Goal: Information Seeking & Learning: Learn about a topic

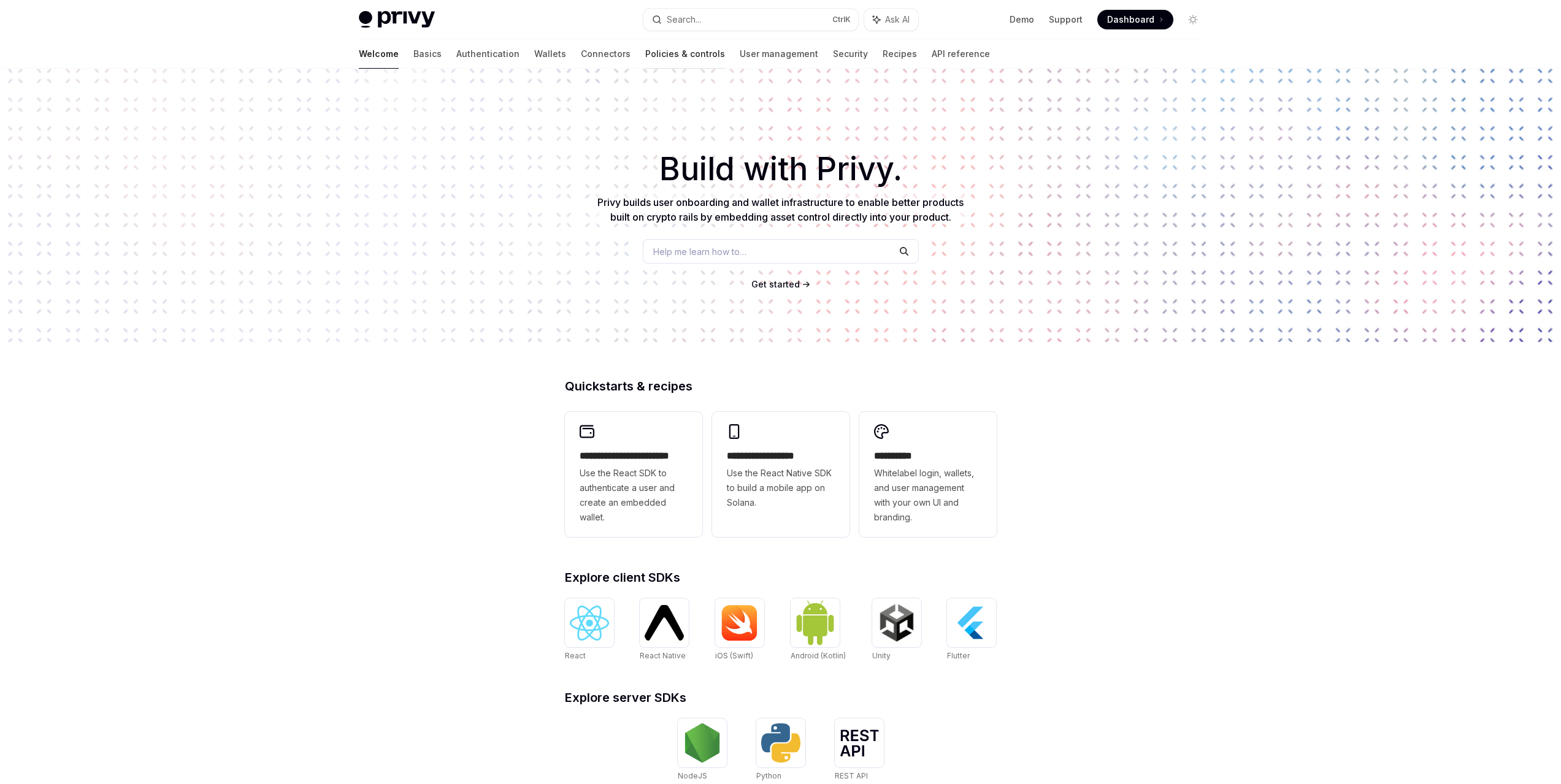
click at [645, 52] on link "Policies & controls" at bounding box center [685, 54] width 80 height 29
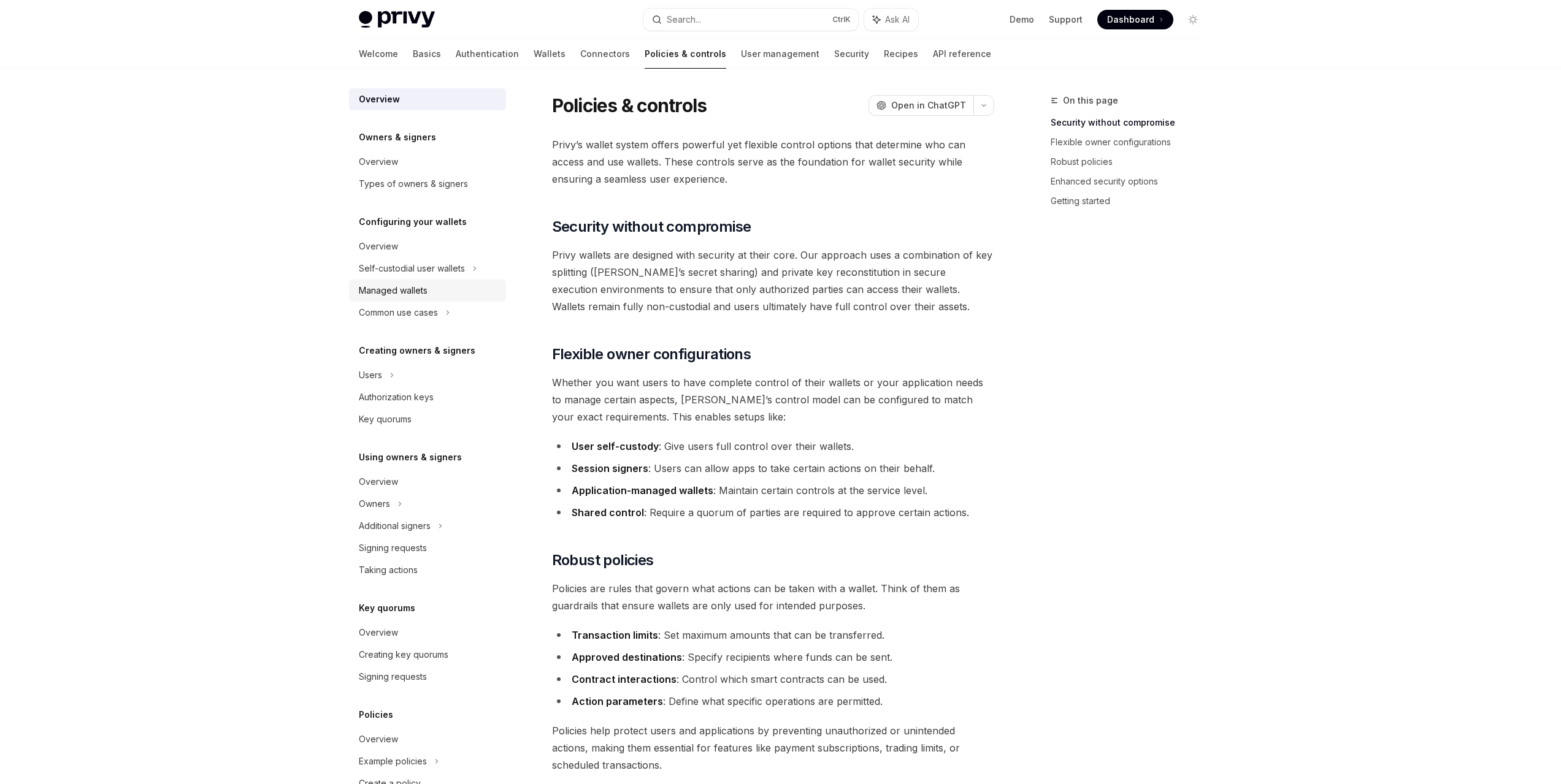
click at [408, 297] on div "Managed wallets" at bounding box center [393, 291] width 69 height 15
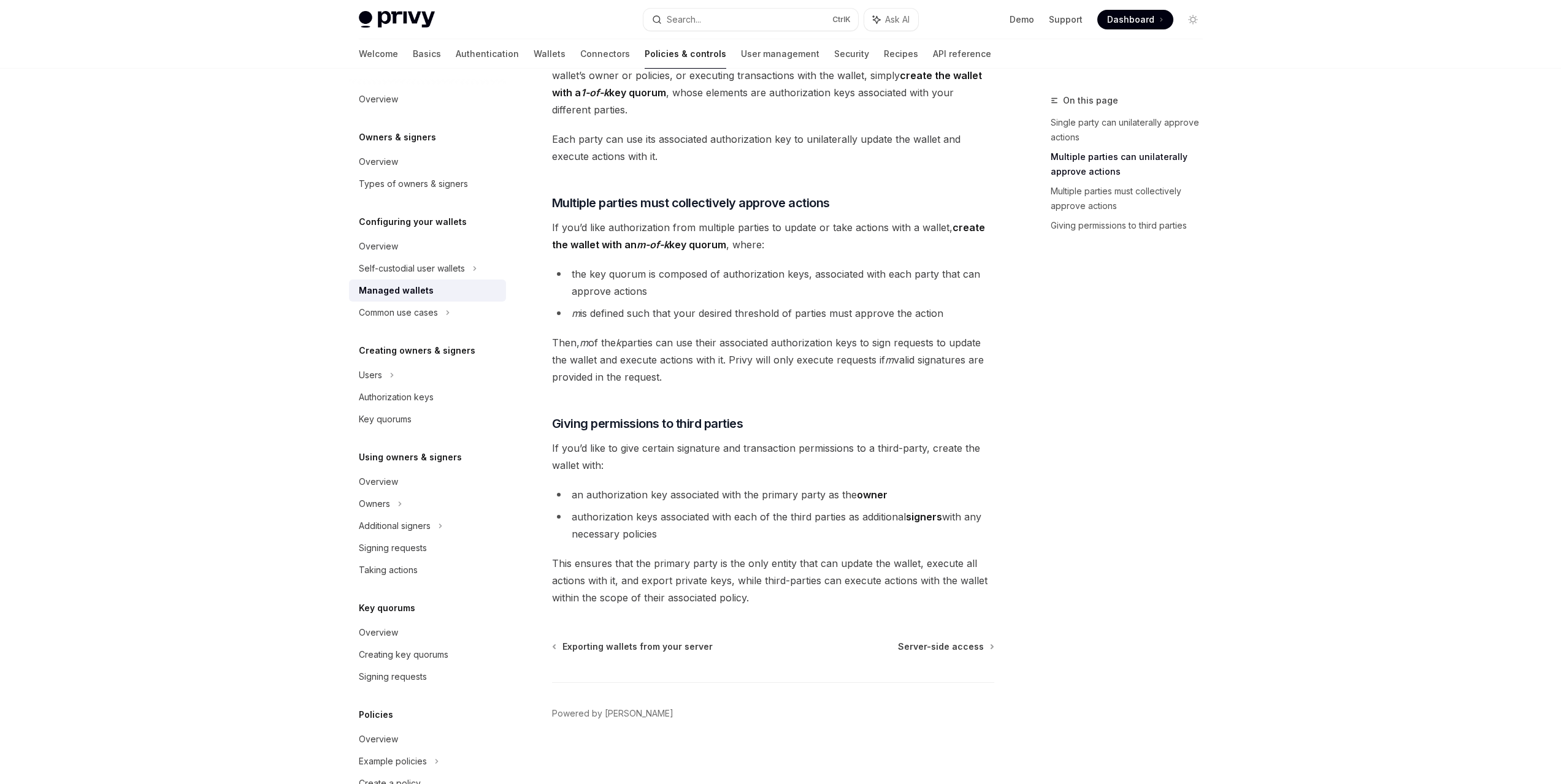
scroll to position [350, 0]
click at [925, 644] on span "Server-side access" at bounding box center [941, 643] width 86 height 12
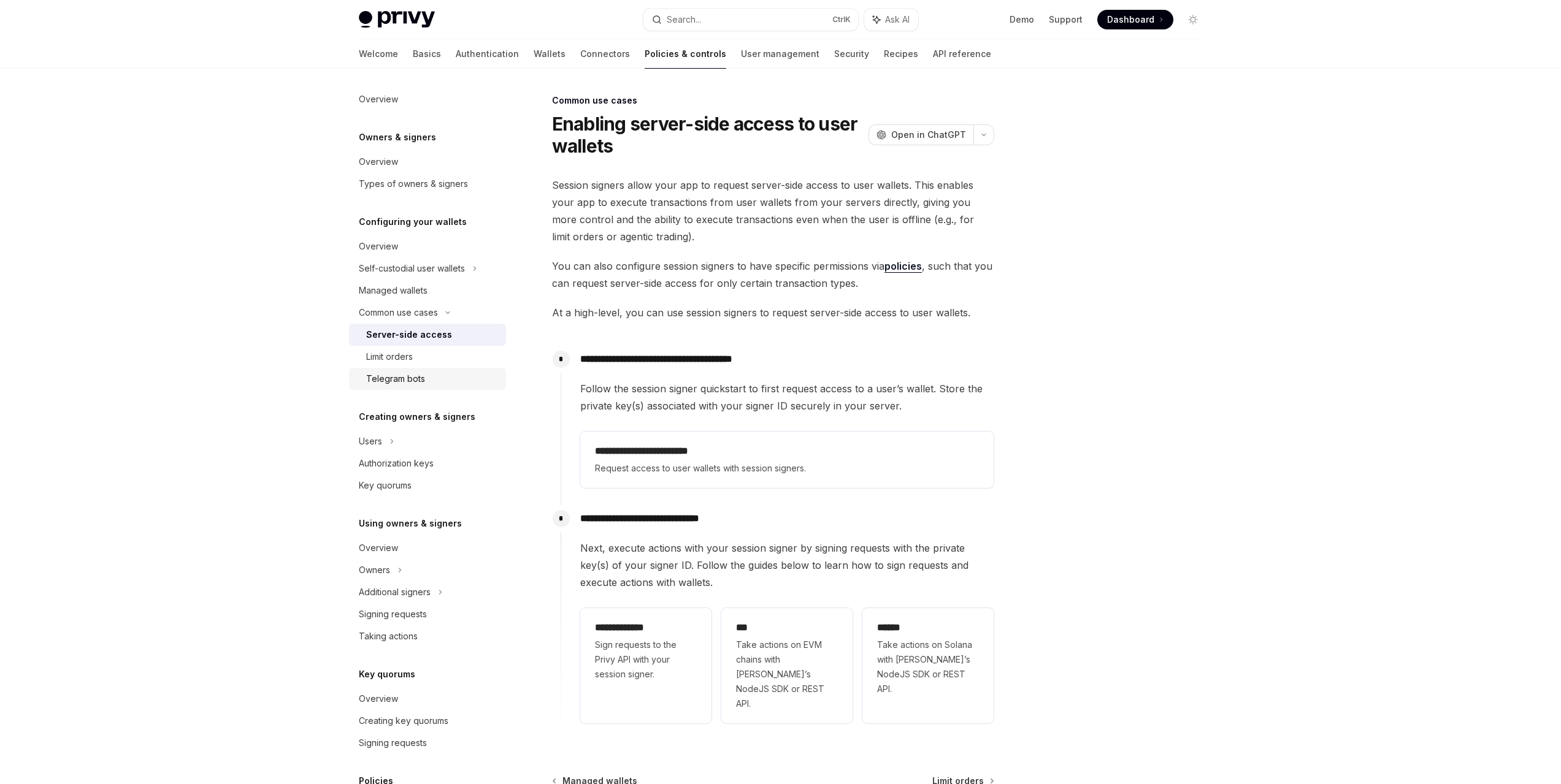
click at [428, 375] on div "Telegram bots" at bounding box center [432, 379] width 132 height 15
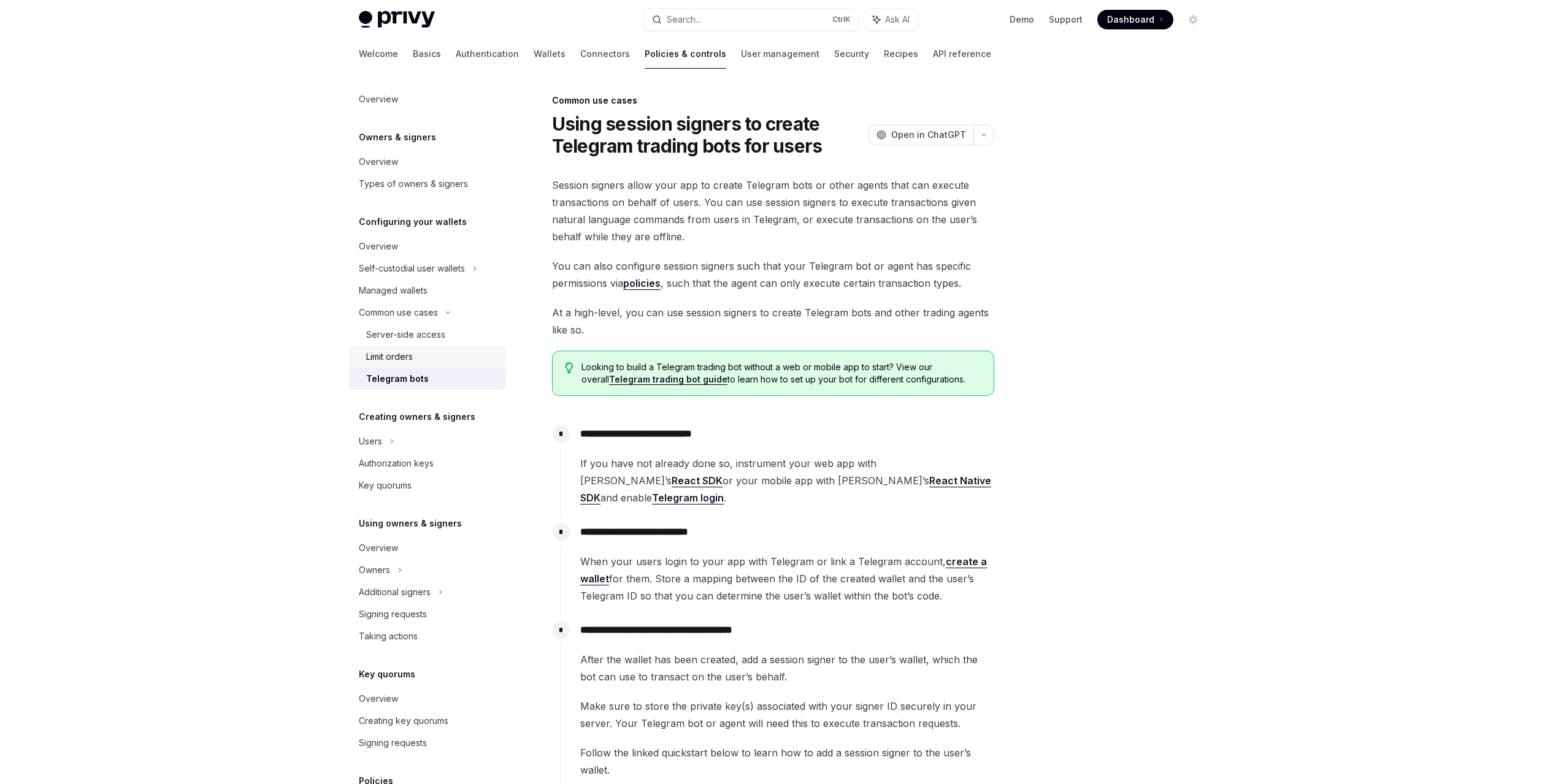
click at [423, 358] on div "Limit orders" at bounding box center [432, 357] width 132 height 15
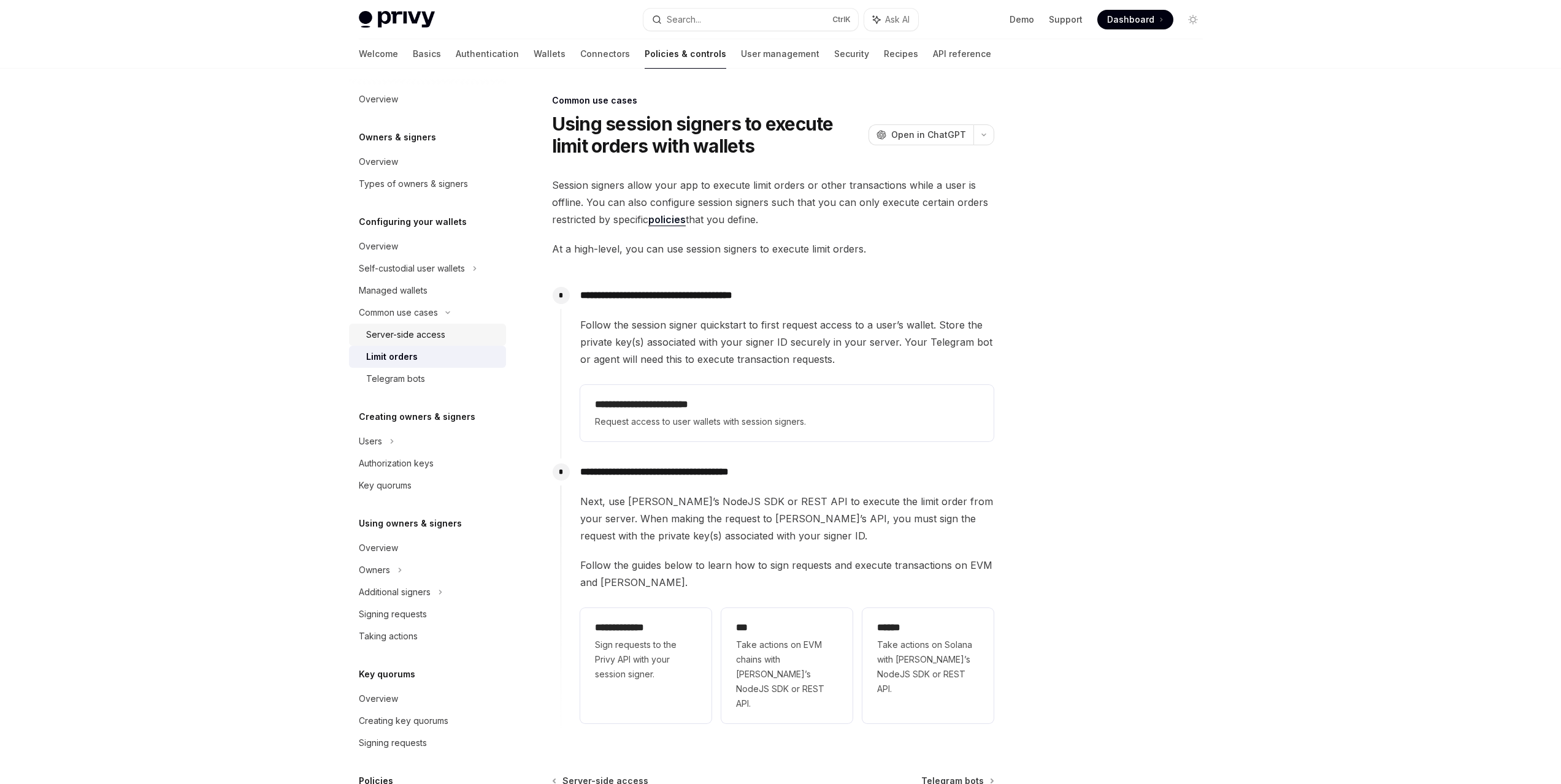
click at [425, 332] on div "Server-side access" at bounding box center [406, 335] width 79 height 15
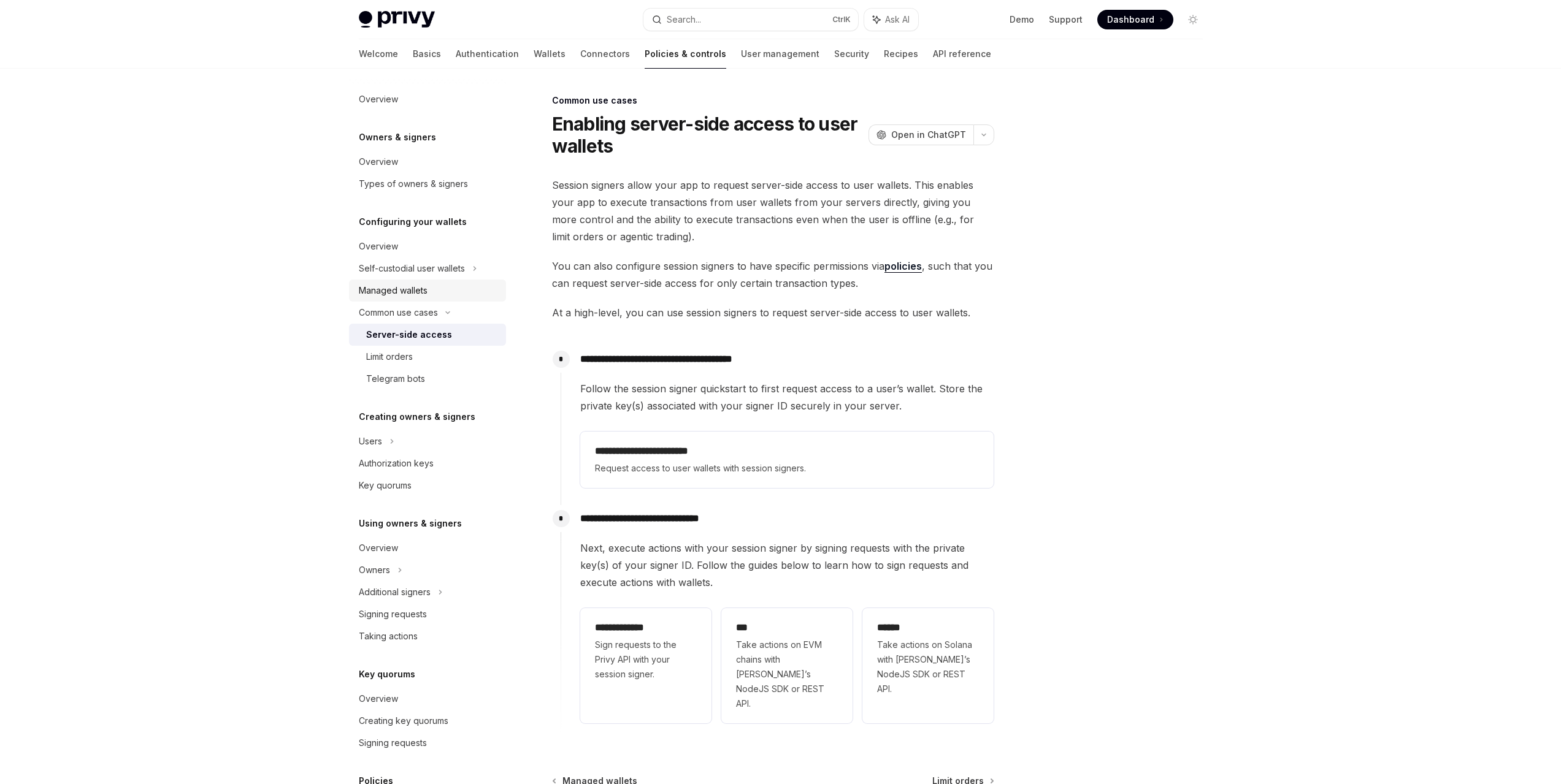
click at [411, 291] on div "Managed wallets" at bounding box center [393, 291] width 69 height 15
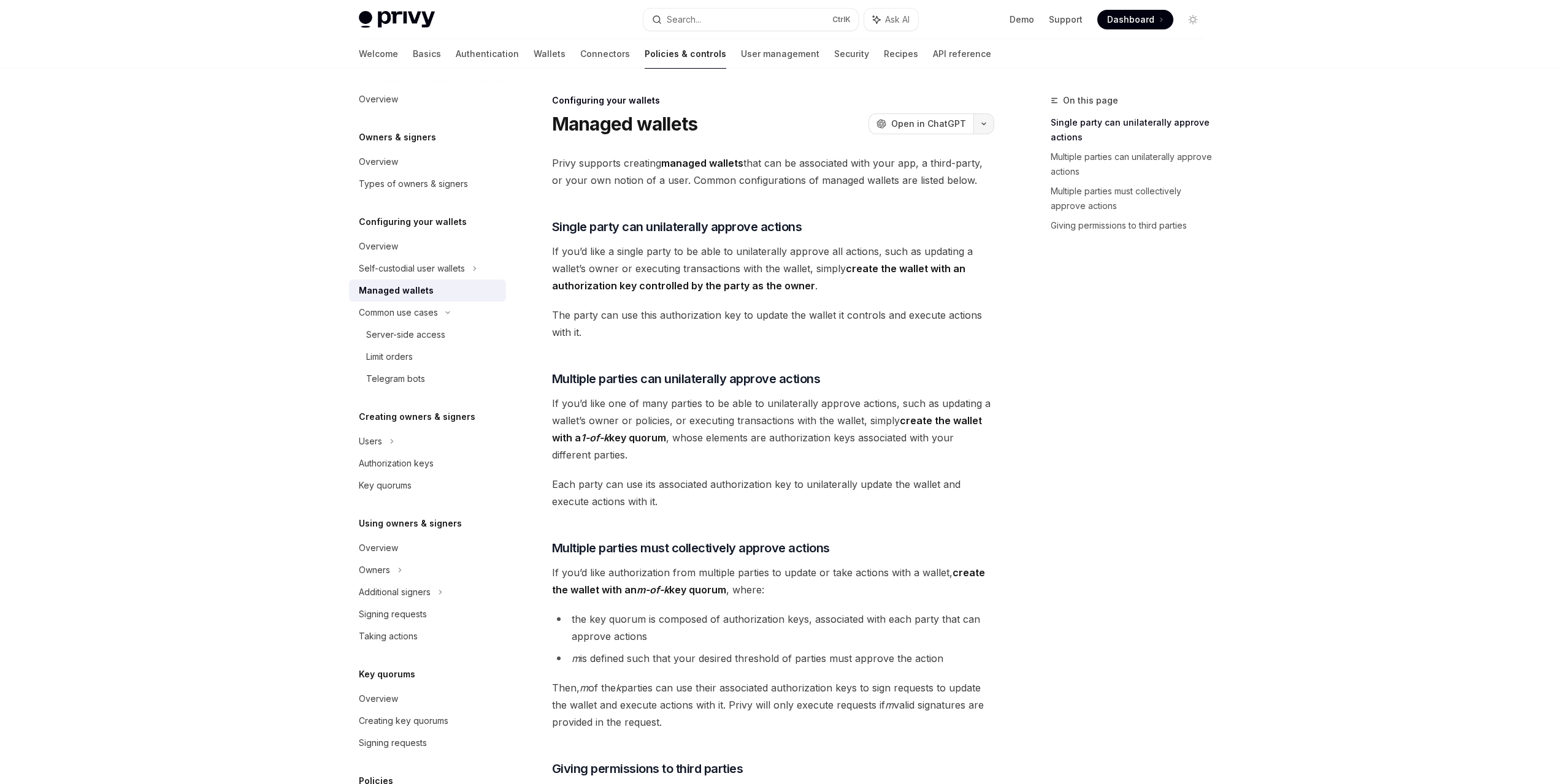
click at [981, 124] on icon "button" at bounding box center [984, 123] width 15 height 5
click at [925, 123] on span "Open in ChatGPT" at bounding box center [929, 124] width 75 height 12
type textarea "*"
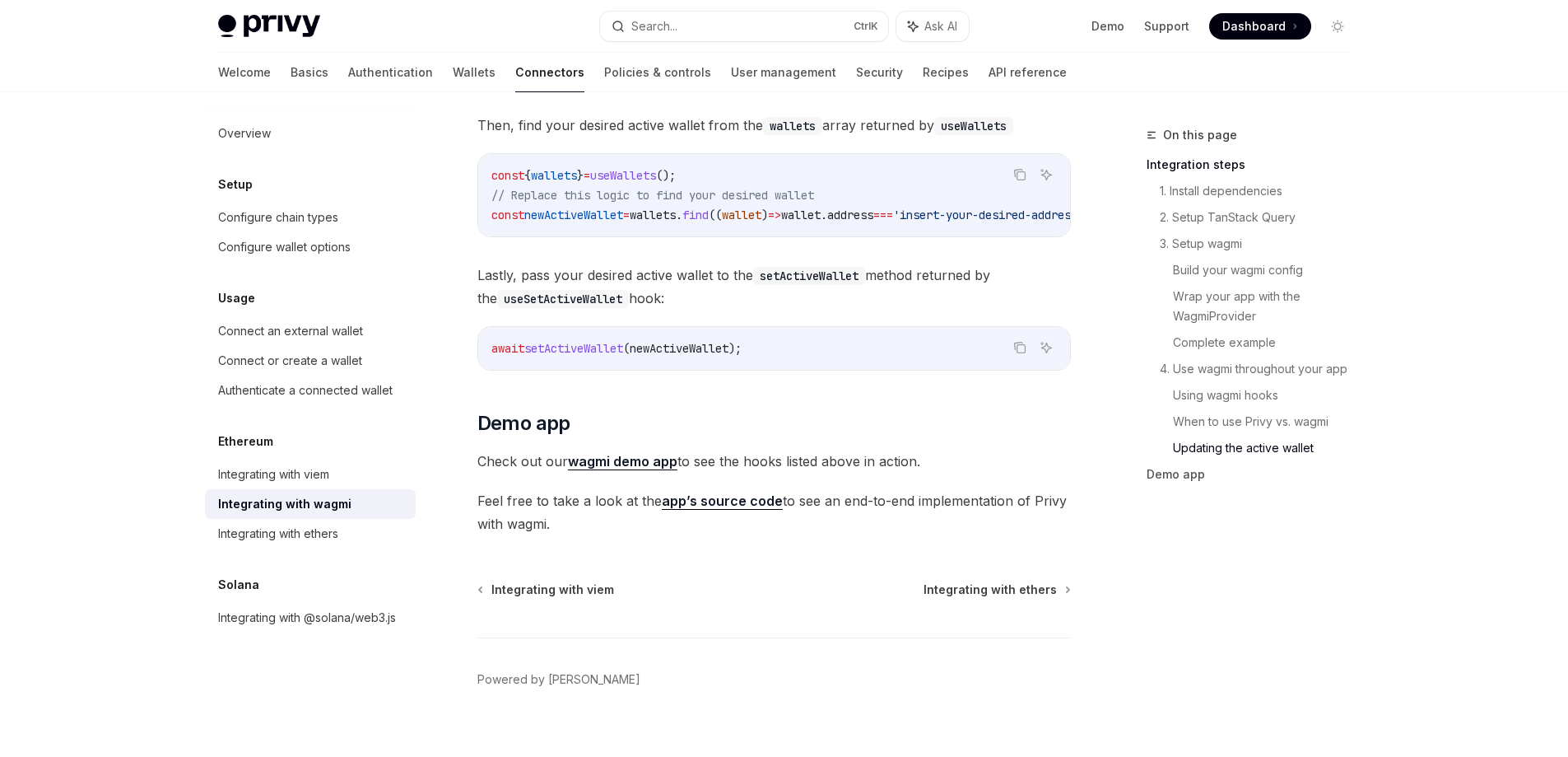
scroll to position [4693, 0]
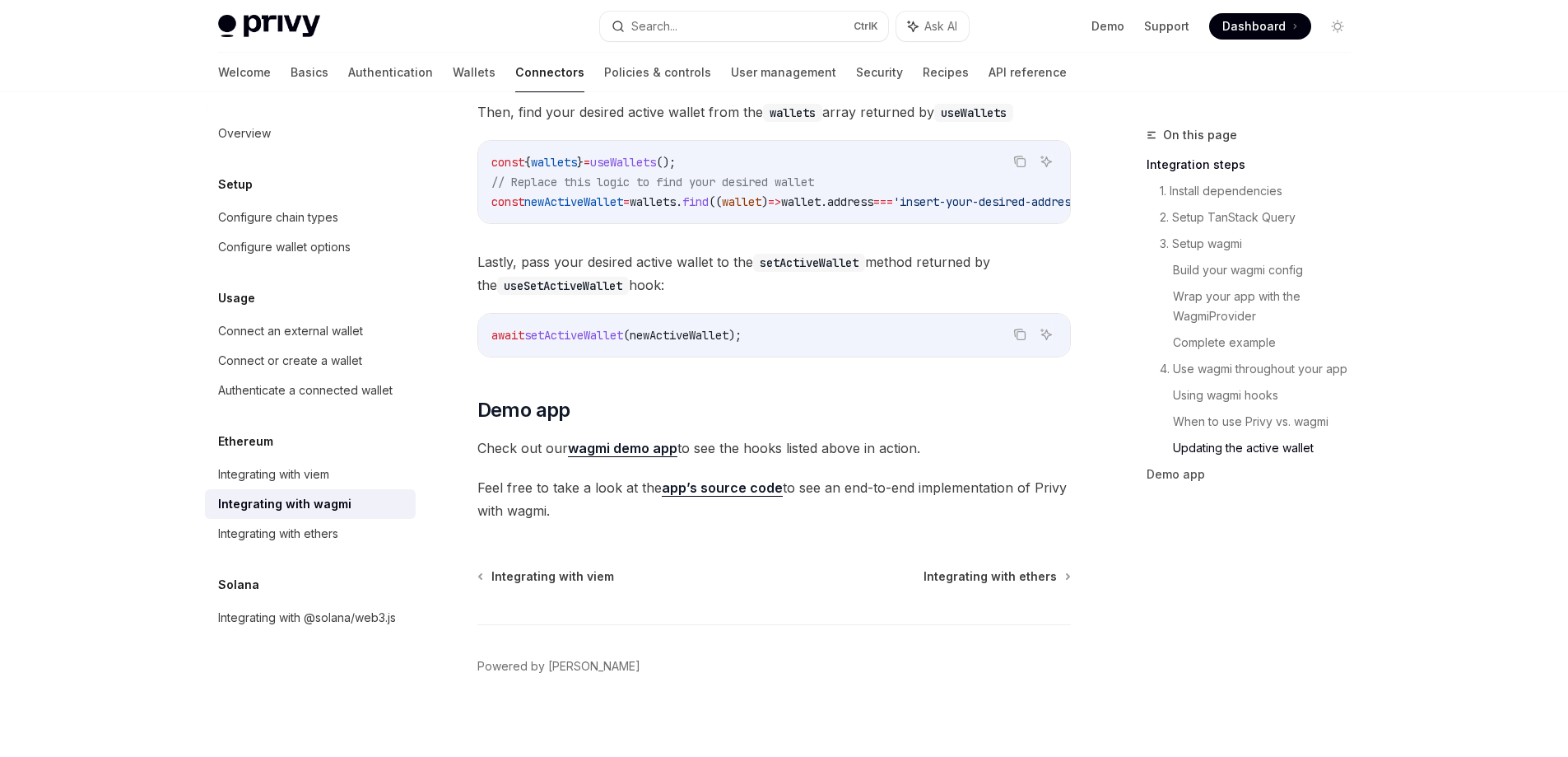
click at [607, 439] on link "wagmi demo app" at bounding box center [623, 448] width 110 height 17
